Goal: Information Seeking & Learning: Learn about a topic

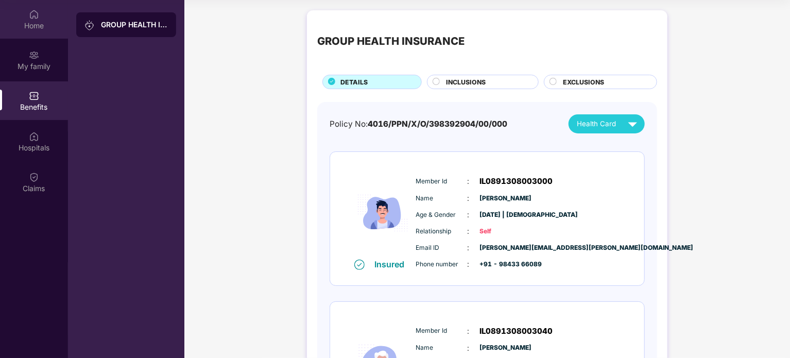
scroll to position [58, 0]
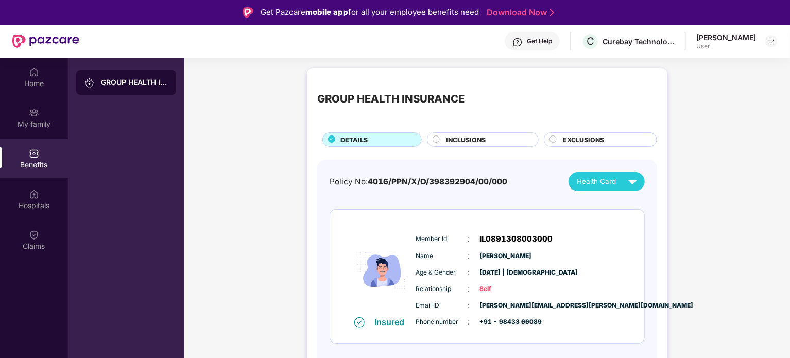
click at [437, 144] on div at bounding box center [436, 140] width 8 height 10
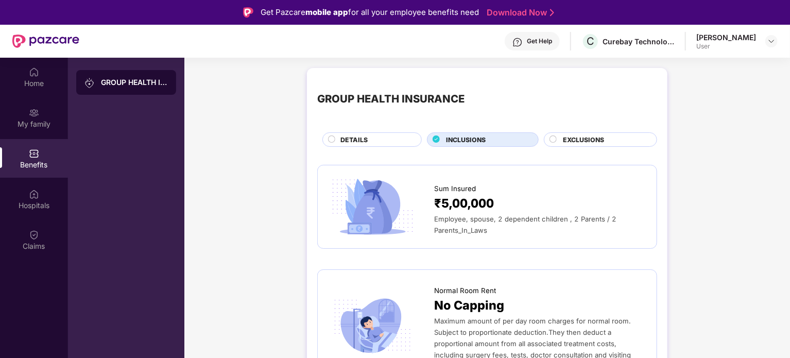
click at [567, 144] on span "EXCLUSIONS" at bounding box center [583, 140] width 41 height 10
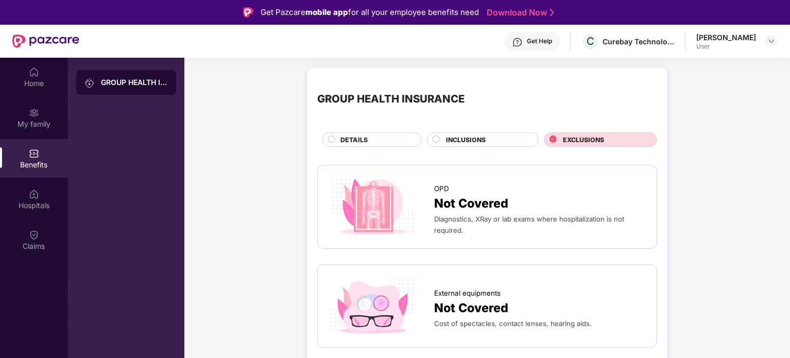
click at [491, 140] on div "INCLUSIONS" at bounding box center [487, 140] width 92 height 11
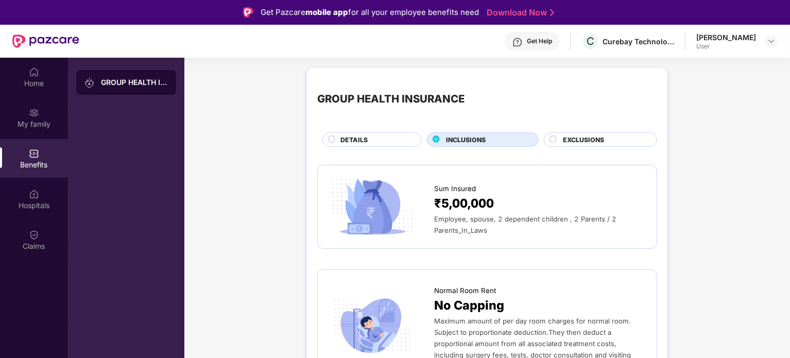
click at [382, 140] on div "DETAILS" at bounding box center [375, 140] width 81 height 11
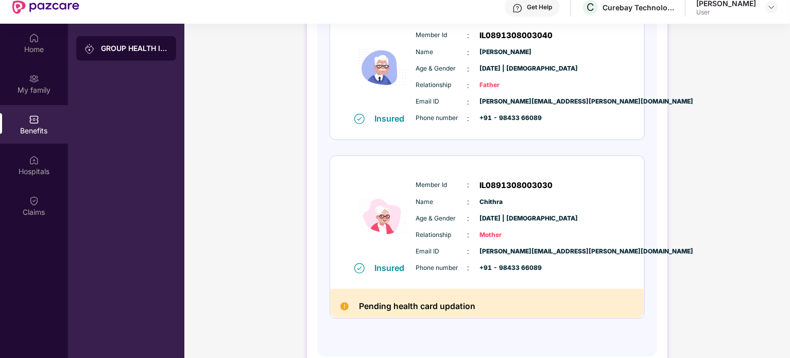
scroll to position [58, 0]
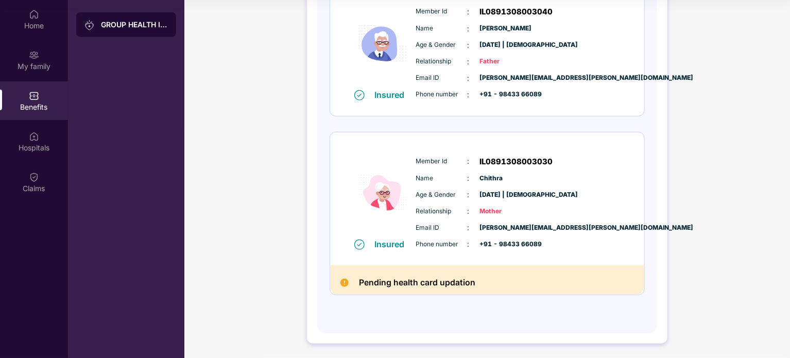
click at [484, 175] on span "Chithra" at bounding box center [505, 178] width 51 height 10
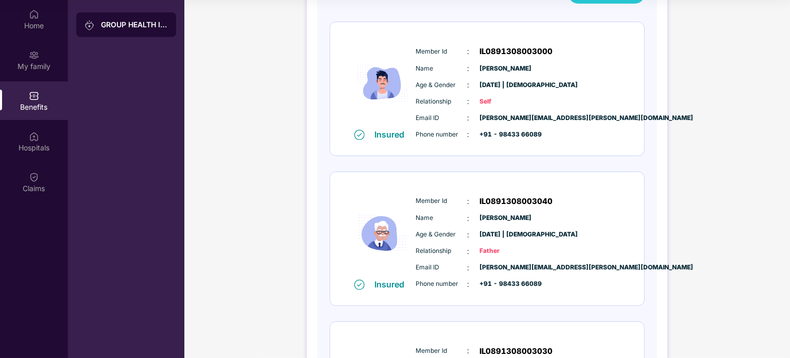
scroll to position [10, 0]
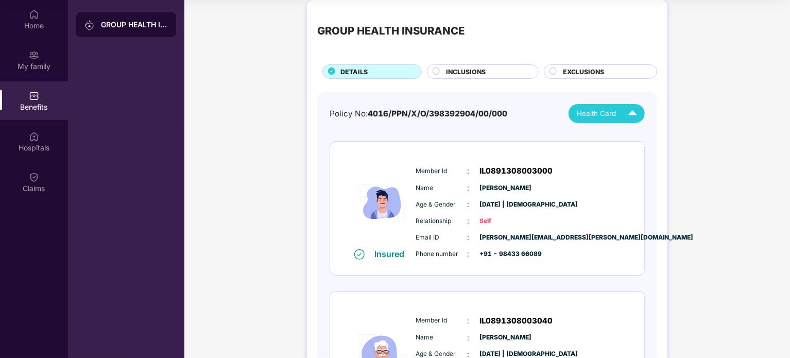
click at [608, 117] on span "Health Card" at bounding box center [596, 113] width 39 height 11
click at [594, 183] on div "Chithra" at bounding box center [603, 178] width 67 height 11
